Goal: Check status: Check status

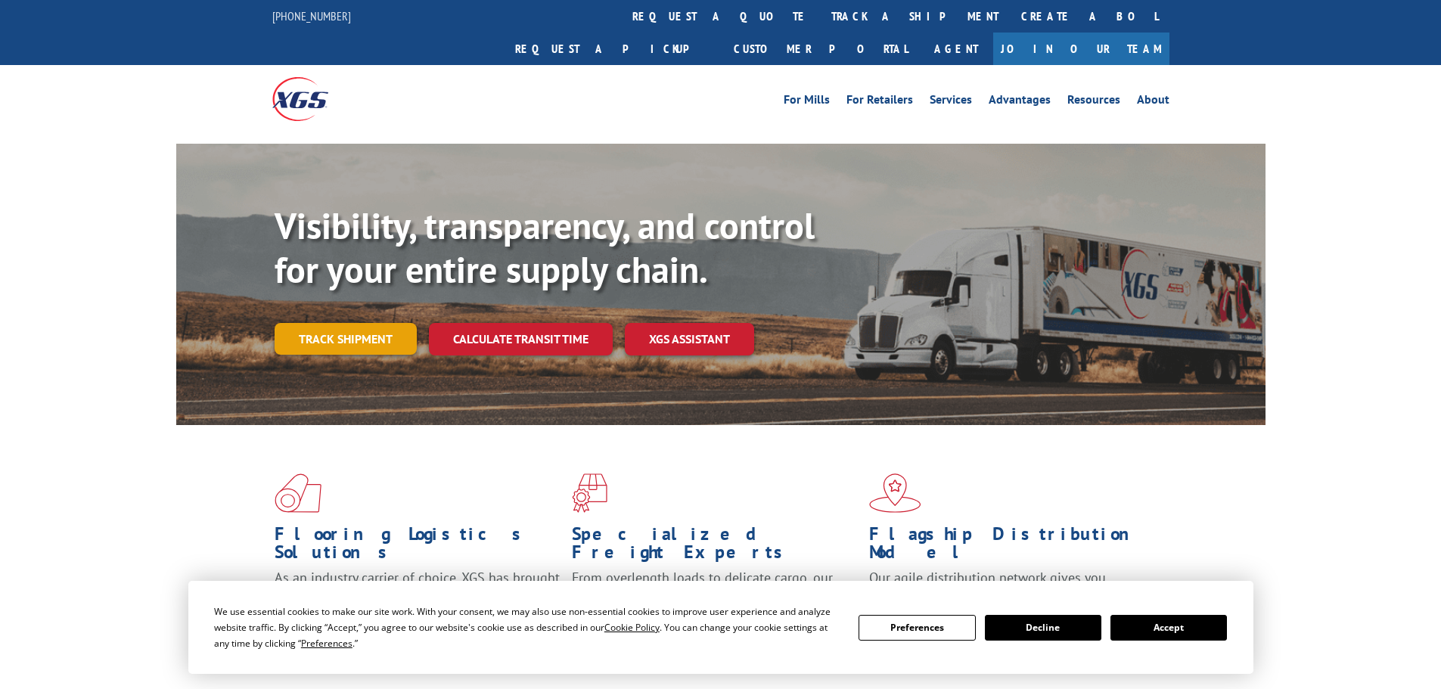
click at [381, 323] on link "Track shipment" at bounding box center [346, 339] width 142 height 32
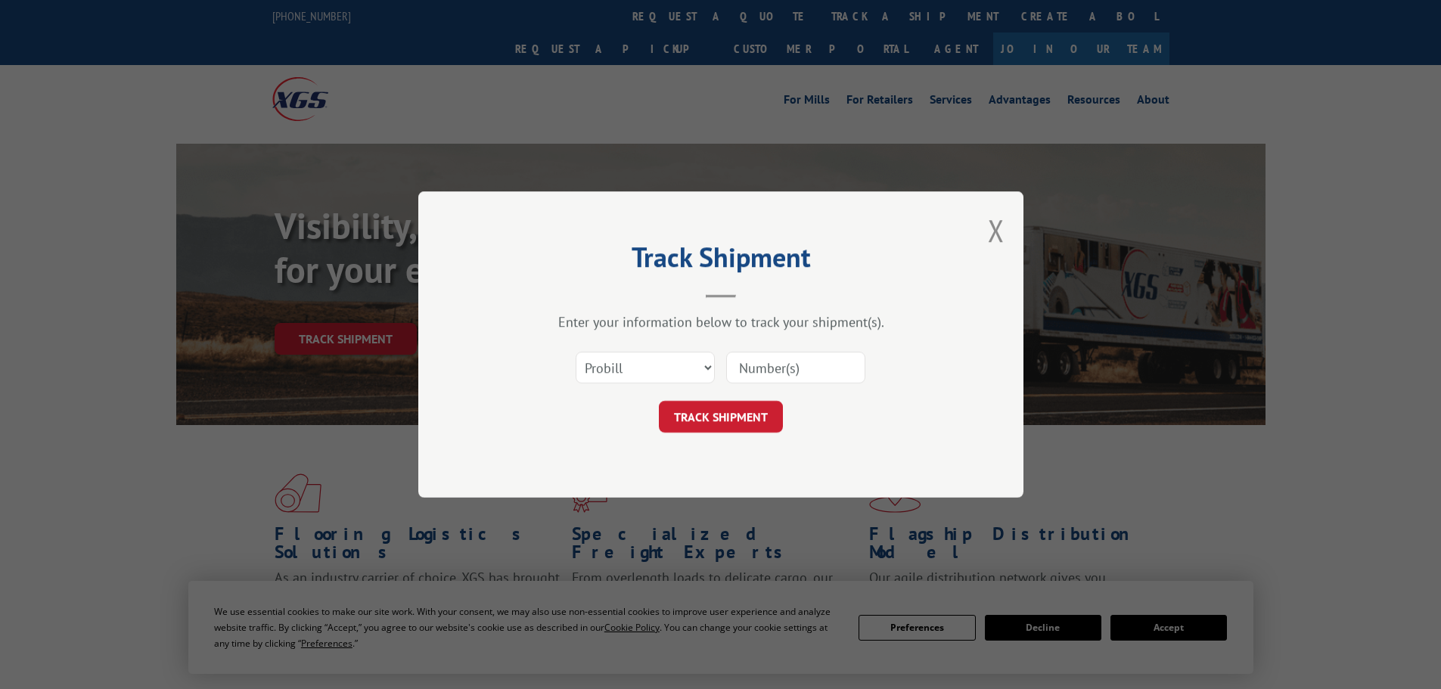
click at [758, 367] on input at bounding box center [795, 368] width 139 height 32
paste input "666460"
type input "666460"
drag, startPoint x: 752, startPoint y: 417, endPoint x: 715, endPoint y: 421, distance: 37.3
click at [740, 419] on button "TRACK SHIPMENT" at bounding box center [721, 417] width 124 height 32
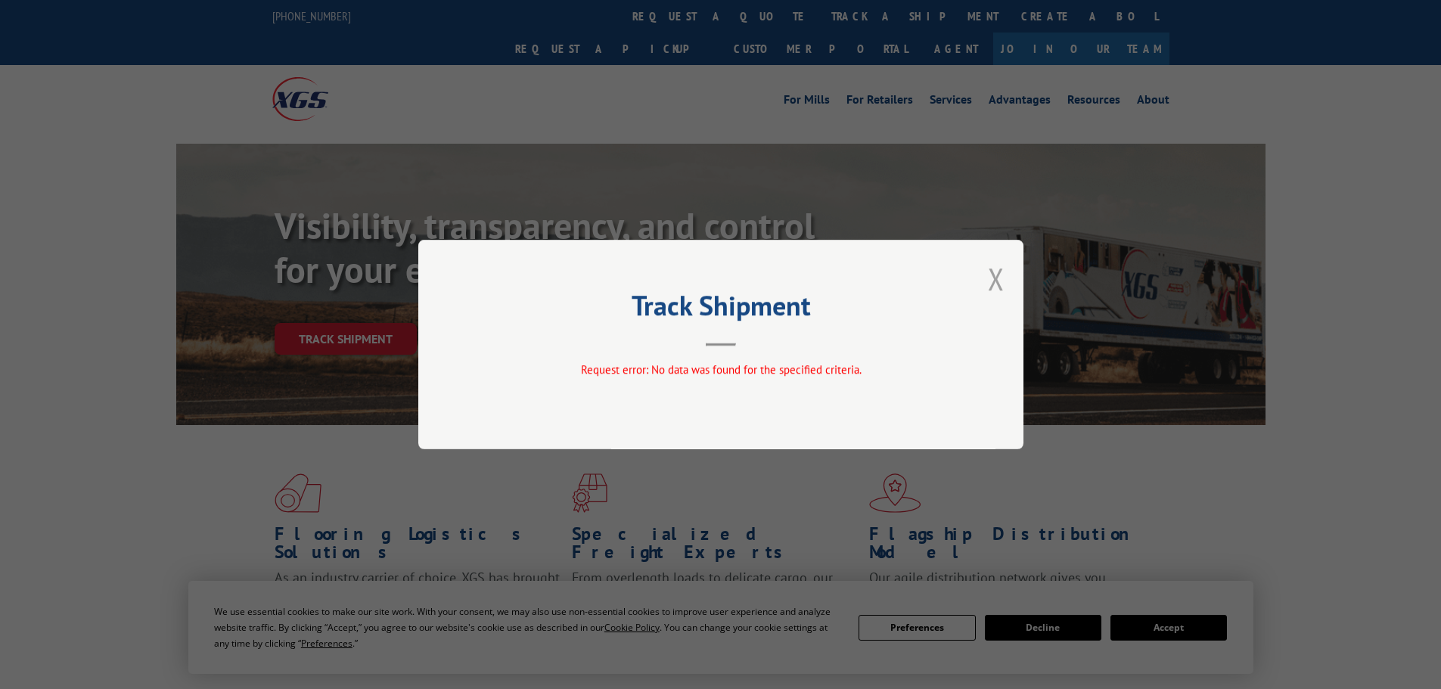
click at [1002, 277] on button "Close modal" at bounding box center [996, 279] width 17 height 40
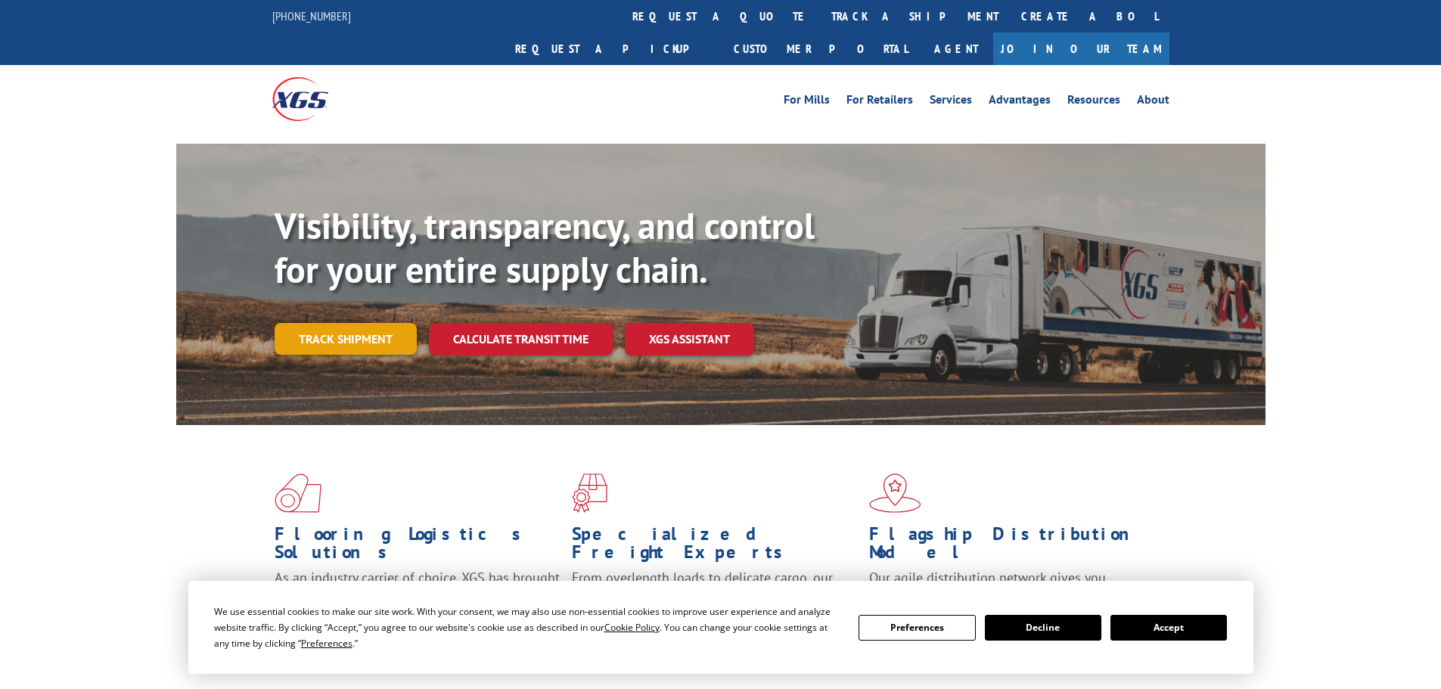
click at [381, 323] on link "Track shipment" at bounding box center [346, 339] width 142 height 32
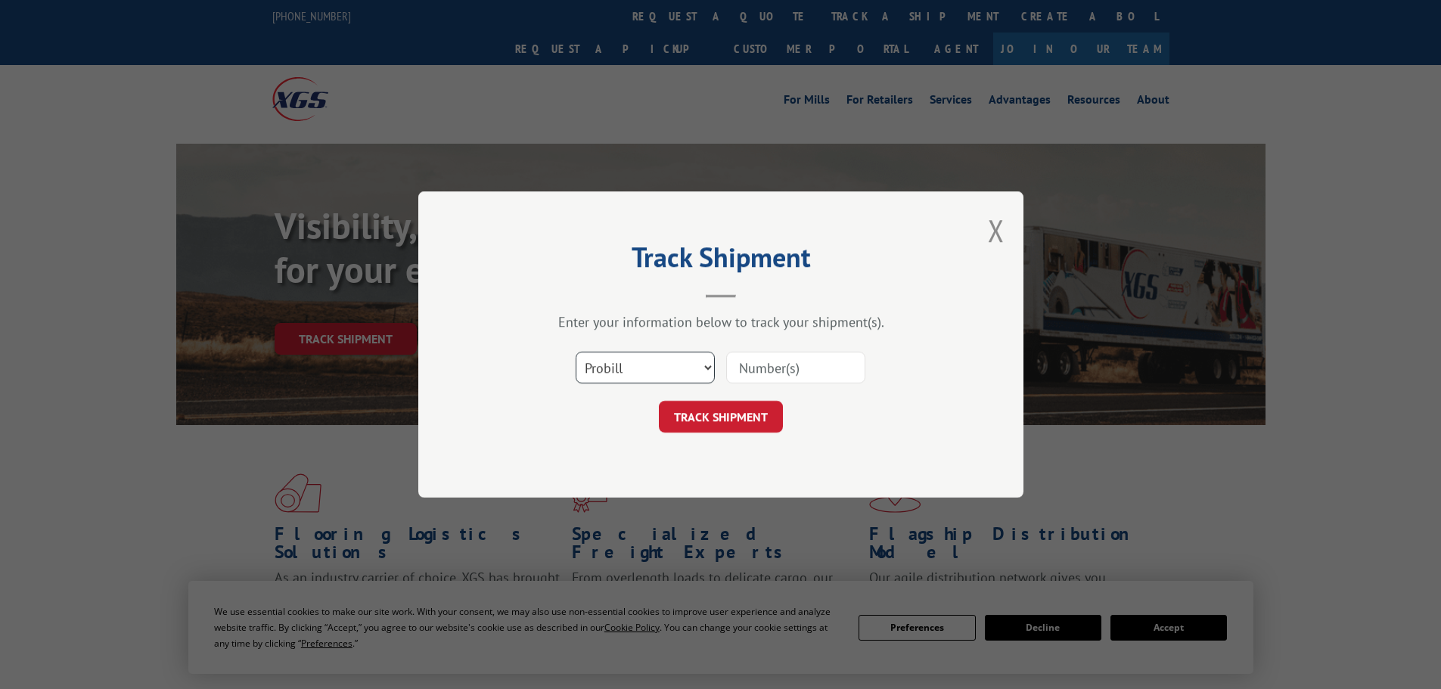
drag, startPoint x: 654, startPoint y: 370, endPoint x: 650, endPoint y: 377, distance: 8.5
click at [653, 370] on select "Select category... Probill BOL PO" at bounding box center [645, 368] width 139 height 32
select select "bol"
click at [576, 352] on select "Select category... Probill BOL PO" at bounding box center [645, 368] width 139 height 32
click at [753, 369] on input at bounding box center [795, 368] width 139 height 32
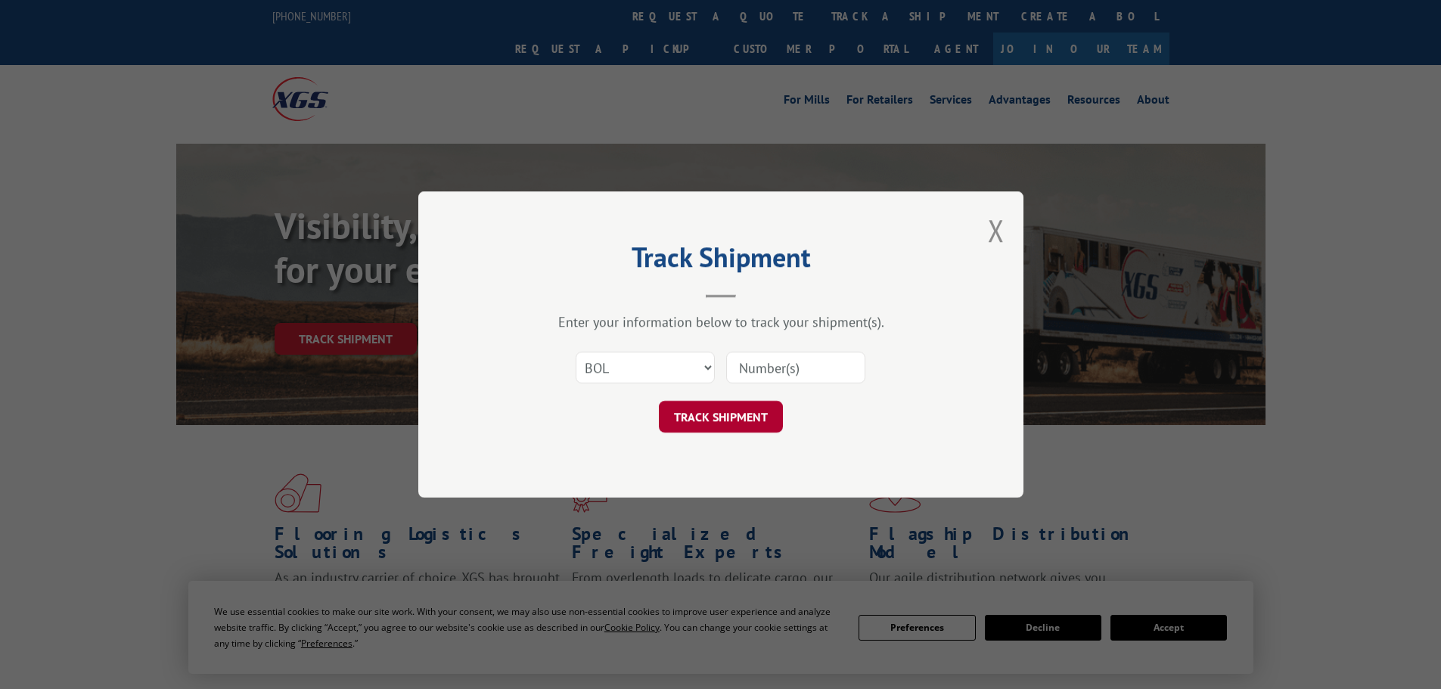
paste input "666460"
type input "666460"
click at [747, 410] on button "TRACK SHIPMENT" at bounding box center [721, 417] width 124 height 32
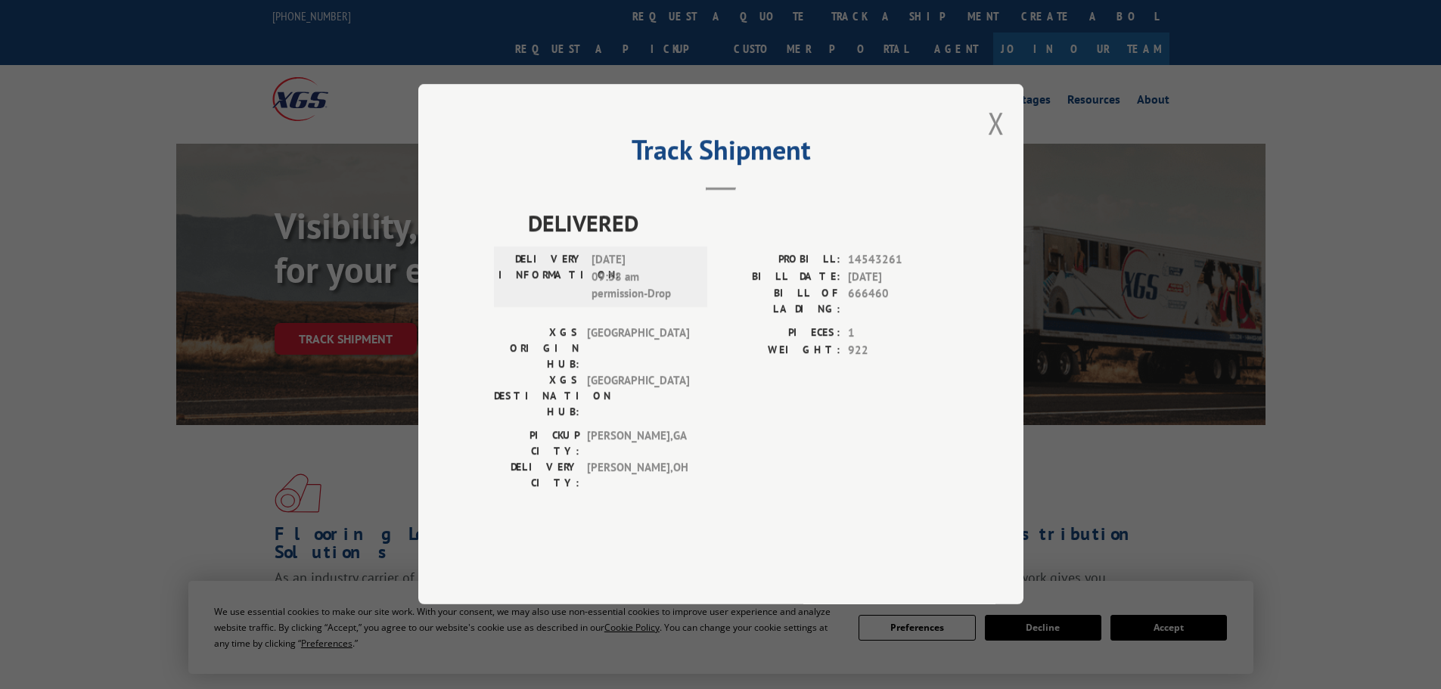
drag, startPoint x: 987, startPoint y: 164, endPoint x: 982, endPoint y: 156, distance: 9.5
click at [982, 156] on div "Track Shipment DELIVERED DELIVERY INFORMATION: [DATE] 09:38 am permission-Drop …" at bounding box center [720, 344] width 605 height 520
click at [989, 143] on button "Close modal" at bounding box center [996, 123] width 17 height 40
